Goal: Navigation & Orientation: Find specific page/section

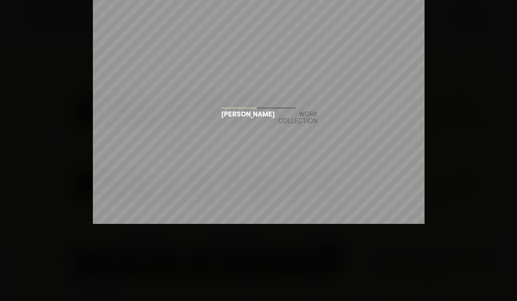
click at [281, 121] on div "Work collection" at bounding box center [297, 118] width 39 height 13
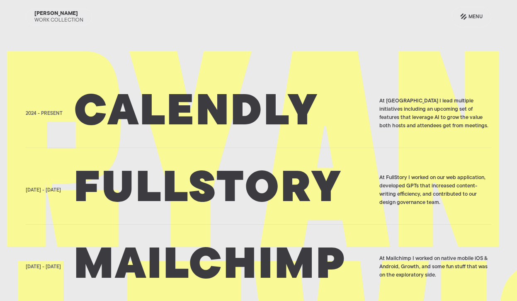
click at [216, 110] on h2 "Calendly" at bounding box center [224, 113] width 301 height 41
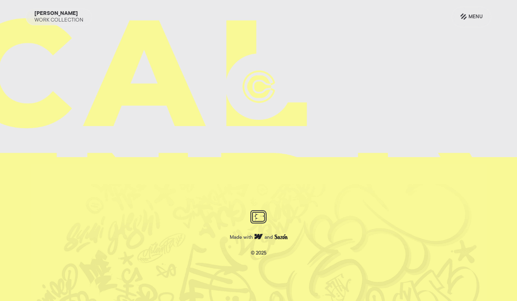
scroll to position [544, 0]
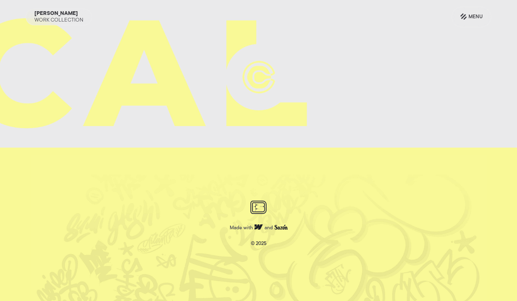
click at [237, 77] on img at bounding box center [258, 77] width 66 height 66
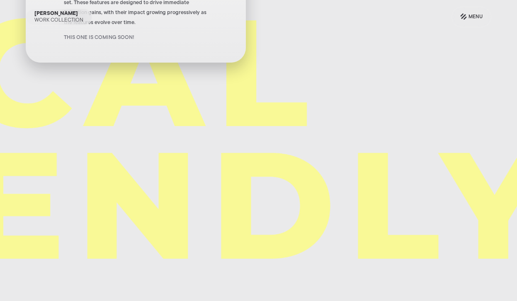
scroll to position [241, 0]
